Goal: Information Seeking & Learning: Learn about a topic

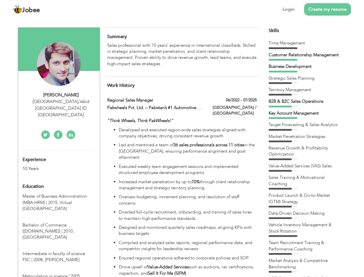
click at [59, 101] on div "[GEOGRAPHIC_DATA] , Valid [GEOGRAPHIC_DATA] ID [GEOGRAPHIC_DATA]" at bounding box center [60, 108] width 77 height 20
click at [61, 95] on div "[PERSON_NAME]" at bounding box center [60, 95] width 77 height 7
click at [61, 102] on div "[GEOGRAPHIC_DATA] , Valid [GEOGRAPHIC_DATA] ID [GEOGRAPHIC_DATA]" at bounding box center [60, 108] width 77 height 20
click at [59, 151] on div "Experience 10 Years" at bounding box center [52, 161] width 68 height 21
click at [52, 165] on div "10 Years" at bounding box center [51, 168] width 59 height 7
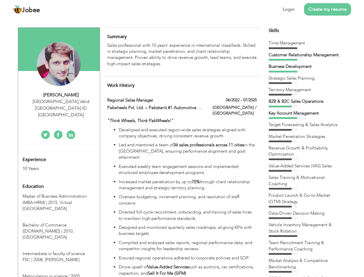
click at [59, 181] on div "Education" at bounding box center [52, 187] width 68 height 12
click at [59, 193] on span "Master of Business Administration (MBA-HRM) | 2015," at bounding box center [54, 199] width 64 height 12
click at [59, 222] on span "Bachelor of Commerce ([DOMAIN_NAME]) | 2010," at bounding box center [47, 228] width 51 height 12
click at [59, 251] on span "Intermediate in faculty of science FSC | 2008," at bounding box center [53, 257] width 63 height 12
click at [59, 273] on span "Matriculation in science | 2005," at bounding box center [51, 276] width 59 height 6
